Goal: Check status: Check status

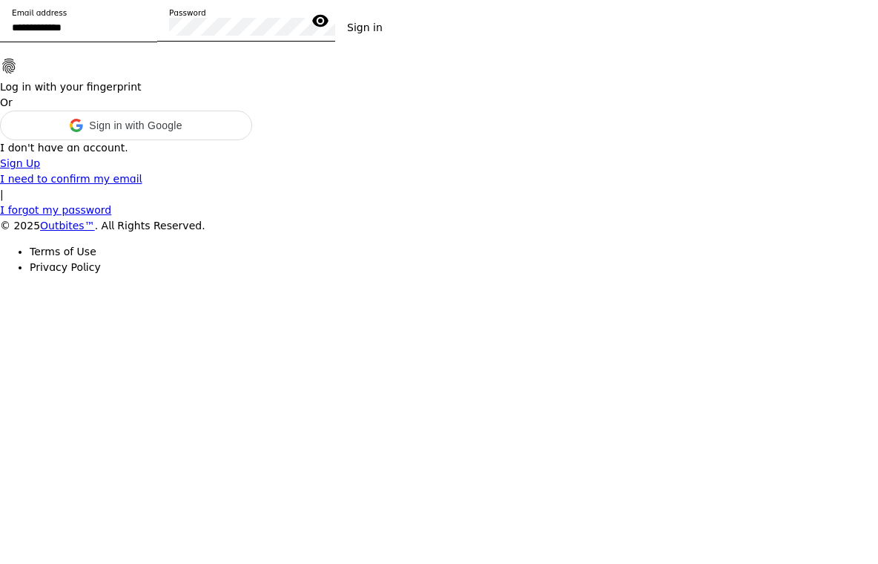
click at [145, 36] on input "Email address" at bounding box center [79, 28] width 134 height 18
type input "**********"
click at [335, 14] on button "Sign in" at bounding box center [364, 27] width 59 height 27
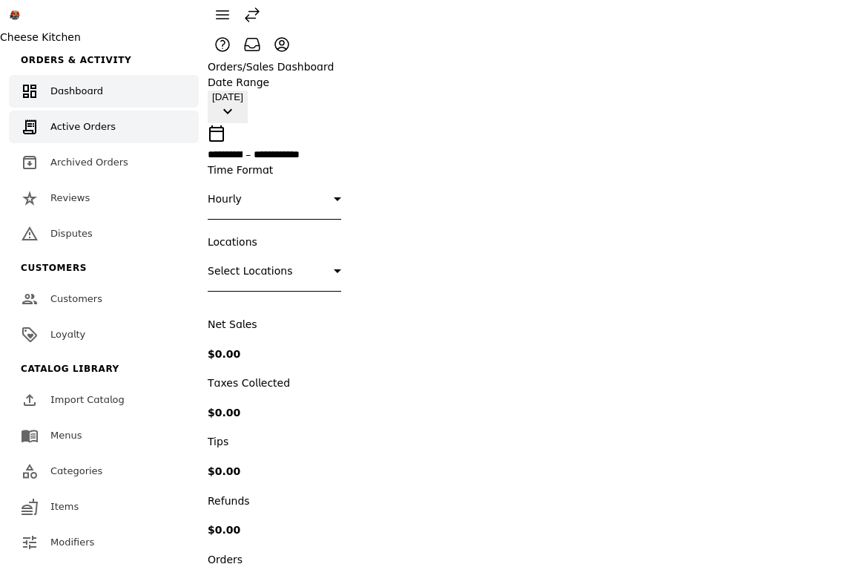
click at [91, 121] on span "Active Orders" at bounding box center [82, 126] width 65 height 11
